Goal: Check status

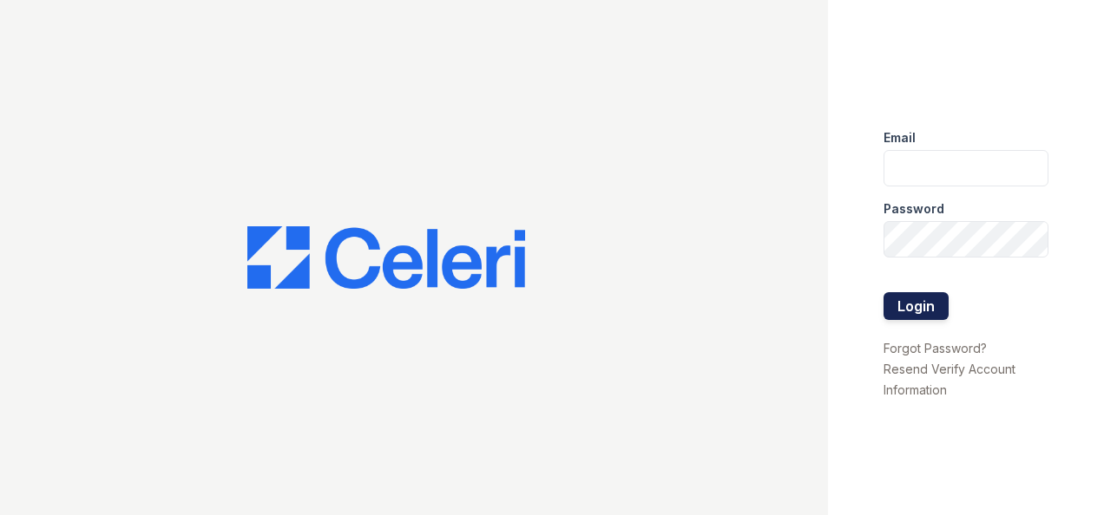
type input "[EMAIL_ADDRESS][DOMAIN_NAME]"
click at [935, 309] on button "Login" at bounding box center [915, 306] width 65 height 28
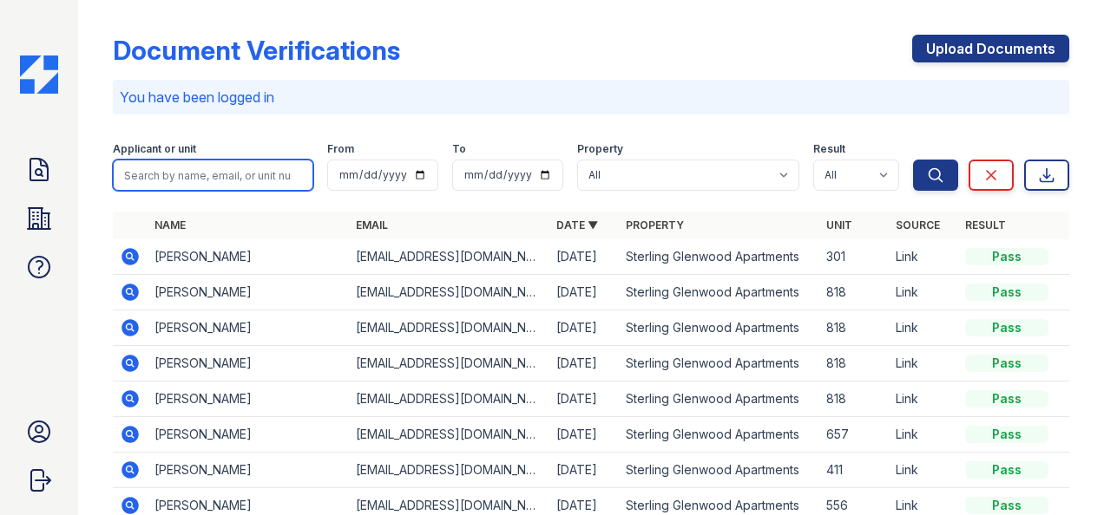
drag, startPoint x: 223, startPoint y: 174, endPoint x: 236, endPoint y: 180, distance: 14.0
click at [223, 174] on input "search" at bounding box center [213, 175] width 200 height 31
type input "owens"
click at [913, 160] on button "Search" at bounding box center [935, 175] width 45 height 31
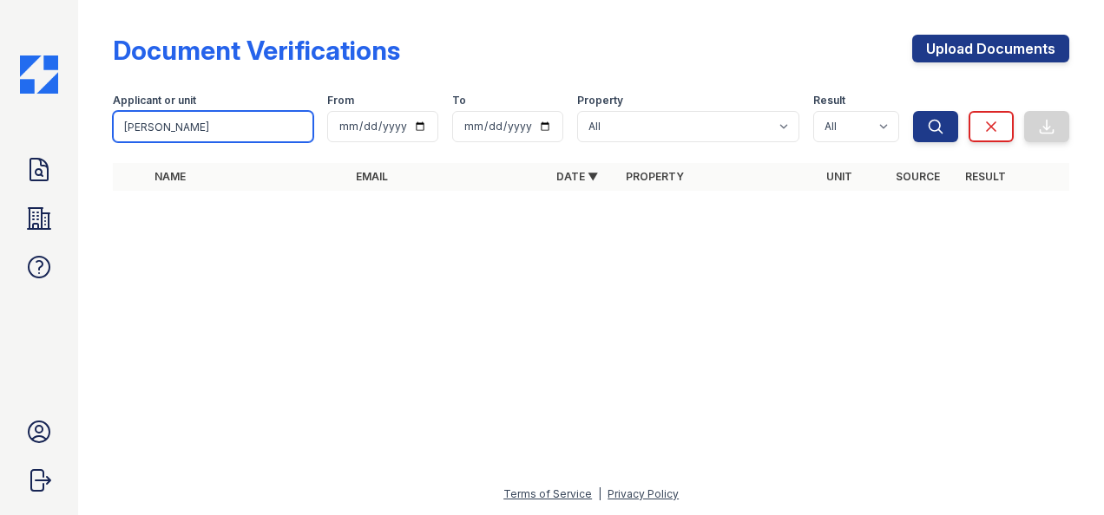
drag, startPoint x: 179, startPoint y: 126, endPoint x: 118, endPoint y: 123, distance: 60.8
click at [118, 123] on input "owens" at bounding box center [213, 126] width 200 height 31
